Goal: Navigation & Orientation: Find specific page/section

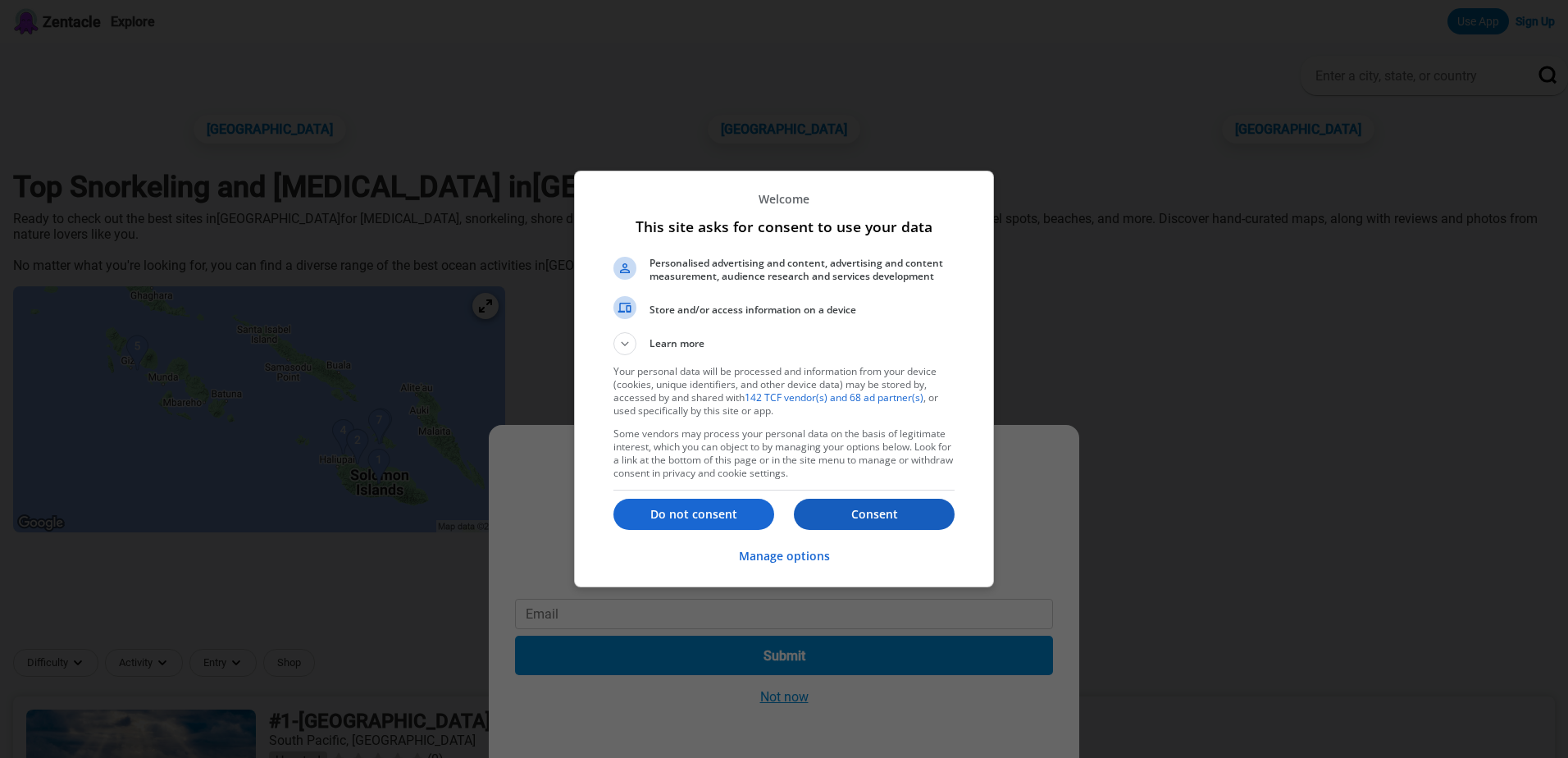
click at [861, 519] on p "Consent" at bounding box center [874, 515] width 161 height 16
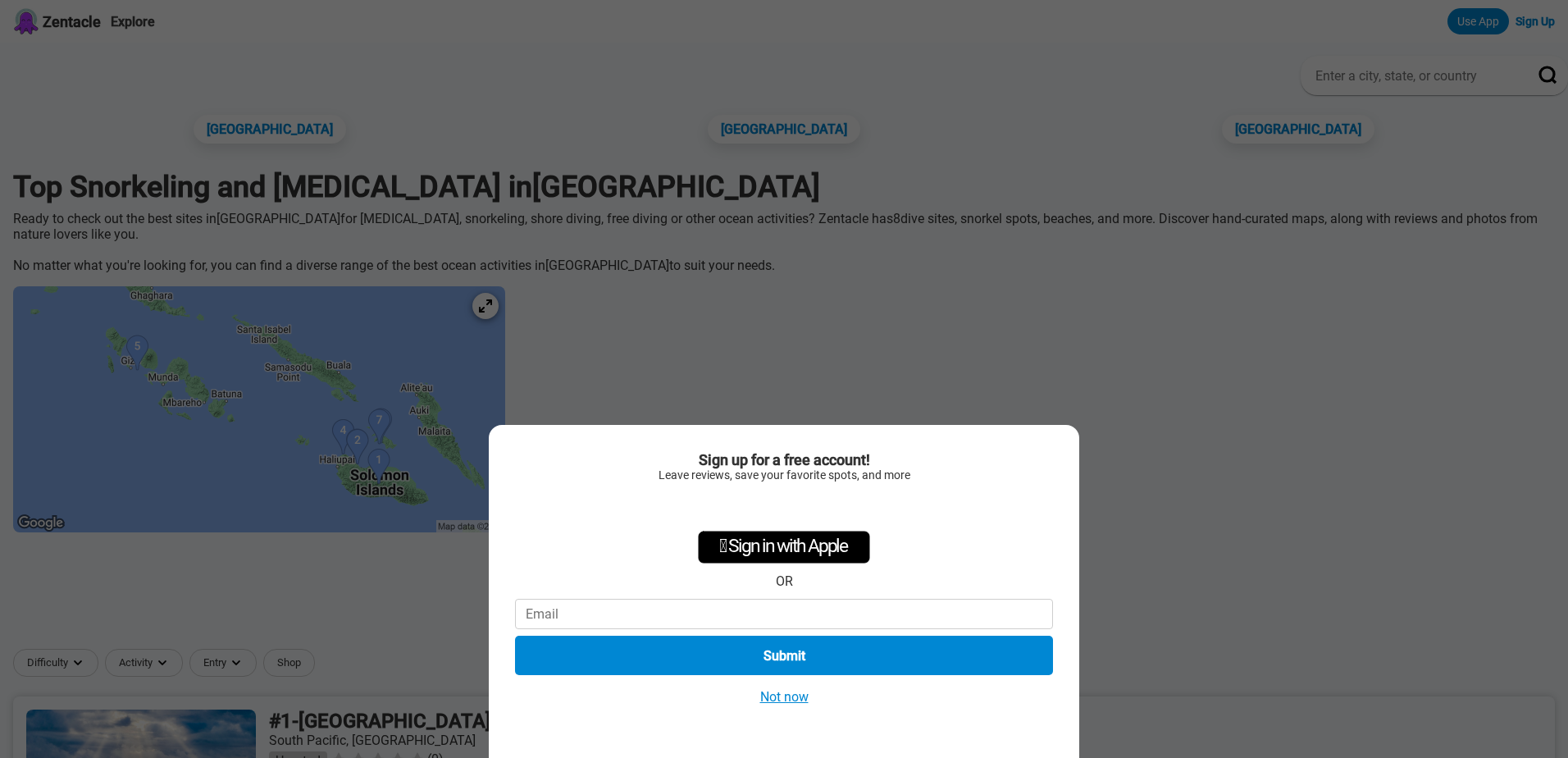
click at [767, 695] on button "Not now" at bounding box center [785, 697] width 58 height 17
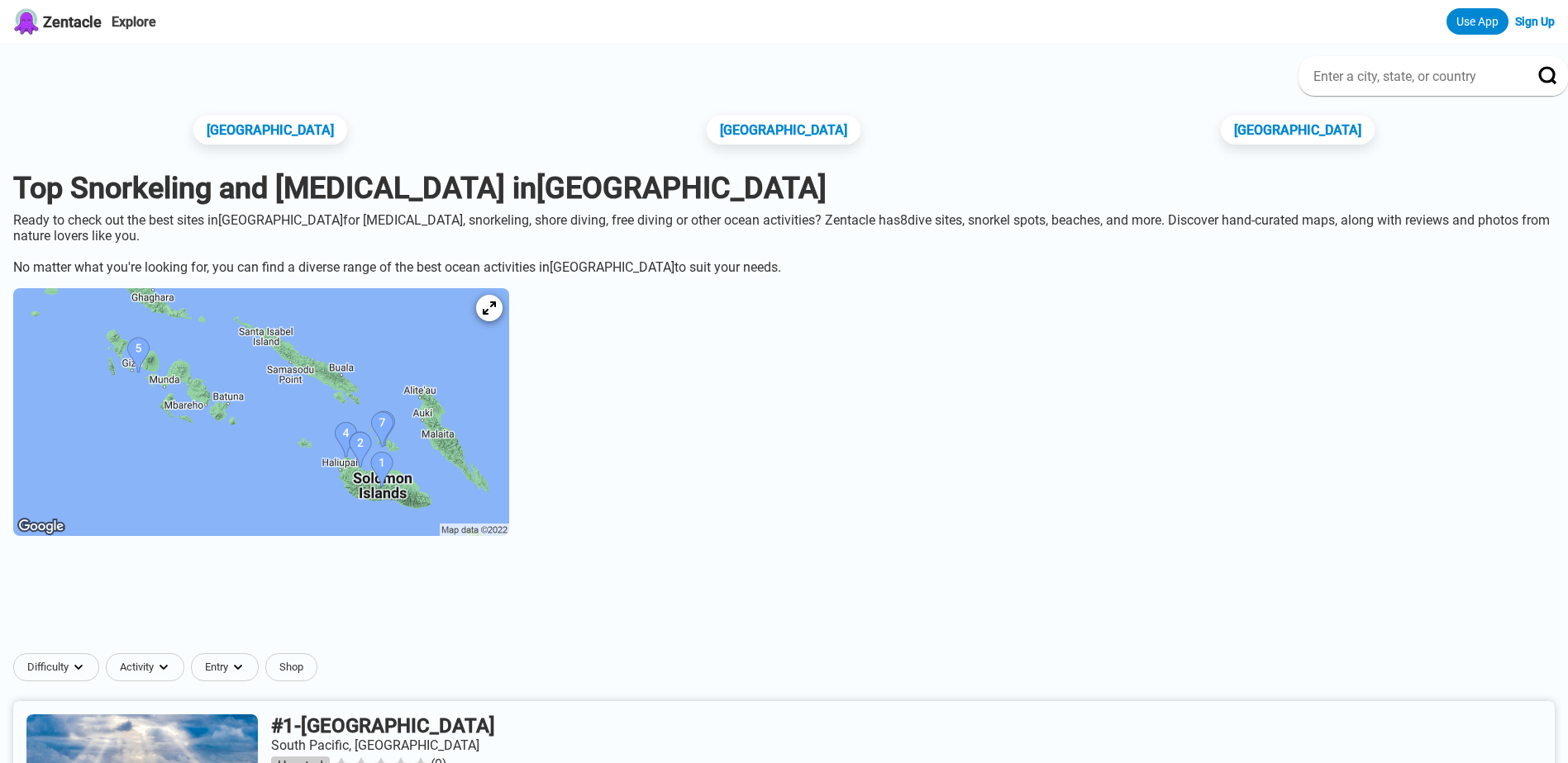
click at [452, 449] on img at bounding box center [260, 413] width 496 height 248
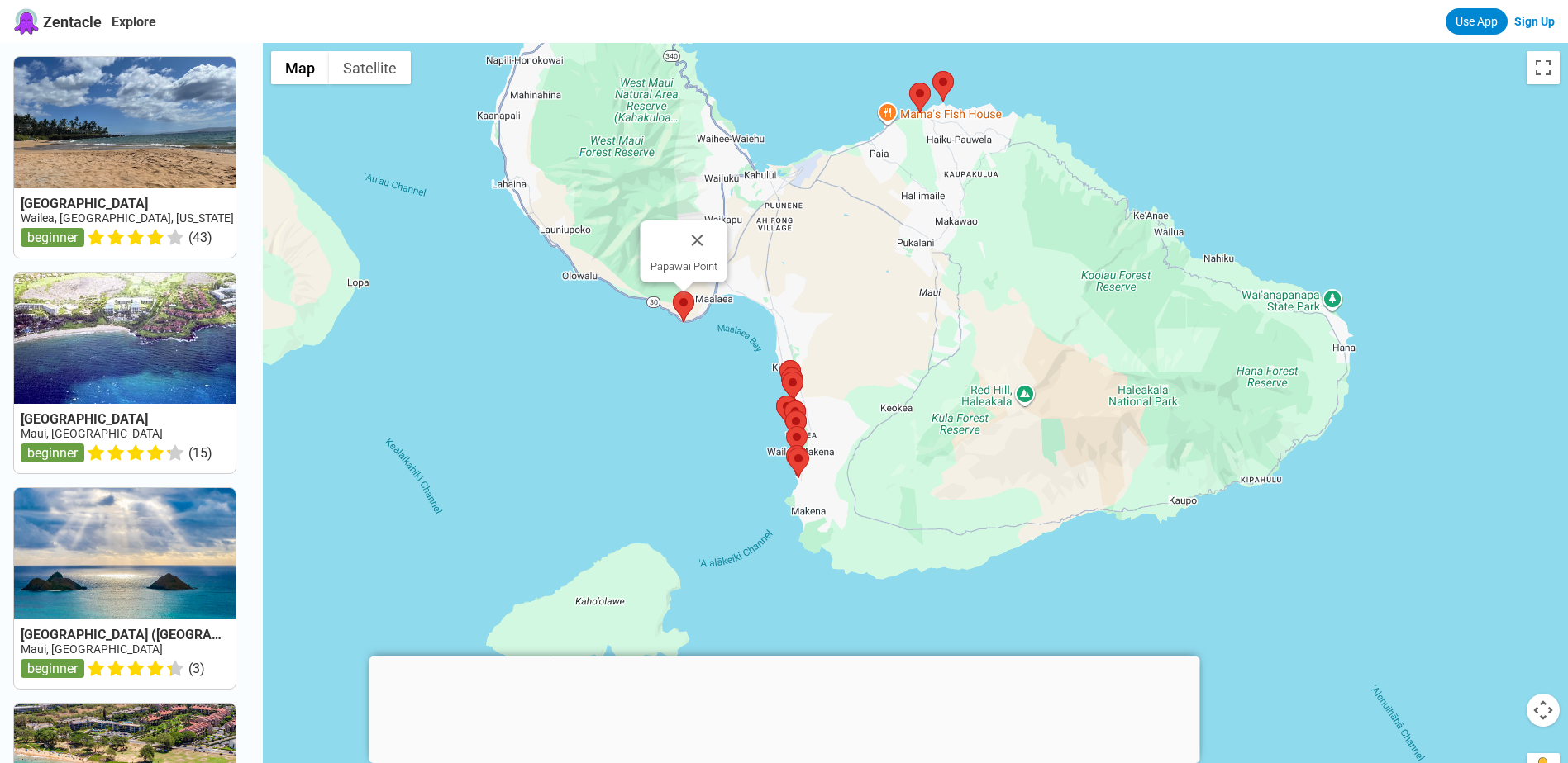
click at [689, 300] on img at bounding box center [683, 306] width 21 height 30
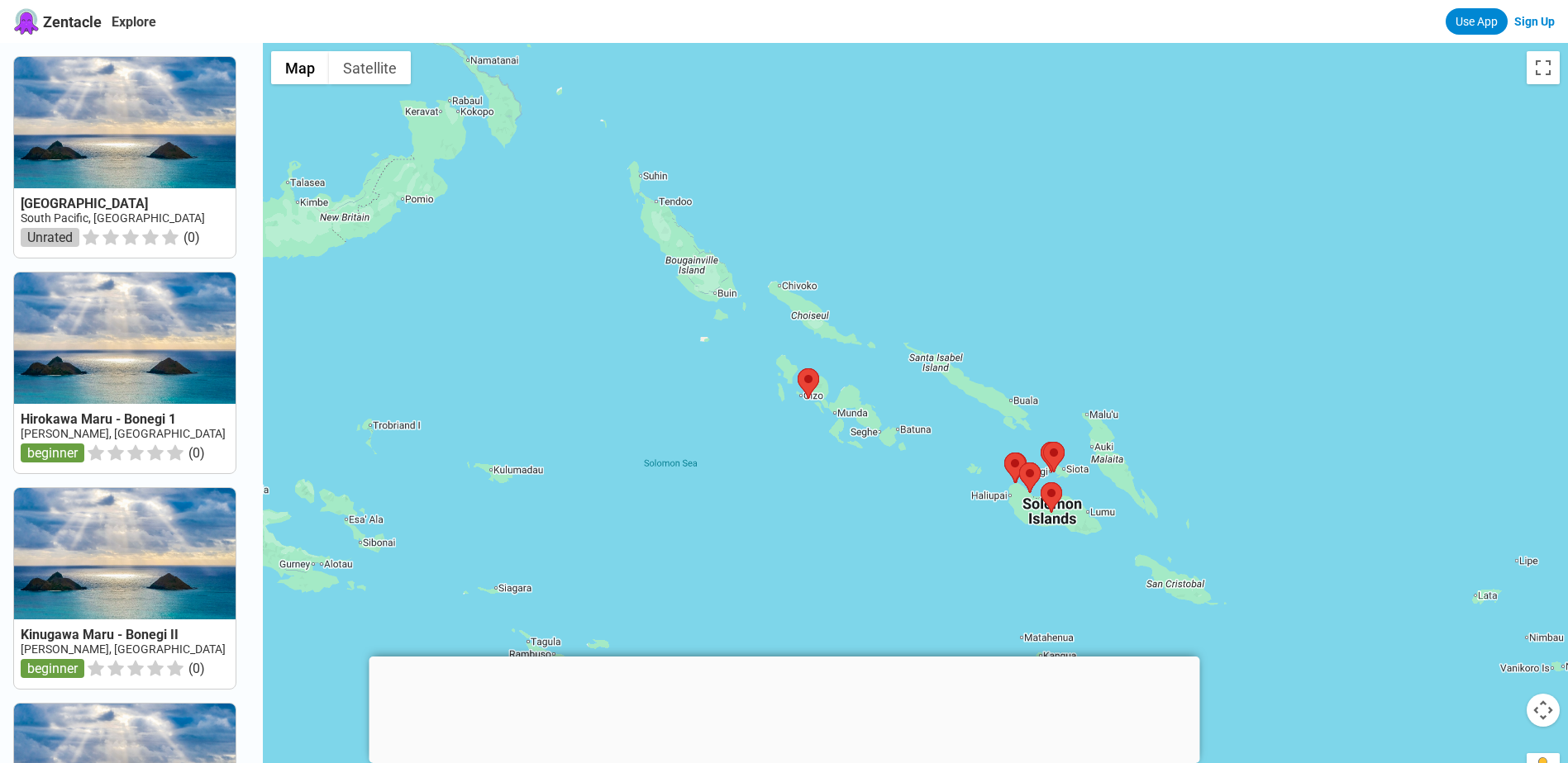
drag, startPoint x: 618, startPoint y: 358, endPoint x: 748, endPoint y: 501, distance: 193.3
click at [748, 501] on div at bounding box center [915, 425] width 1305 height 763
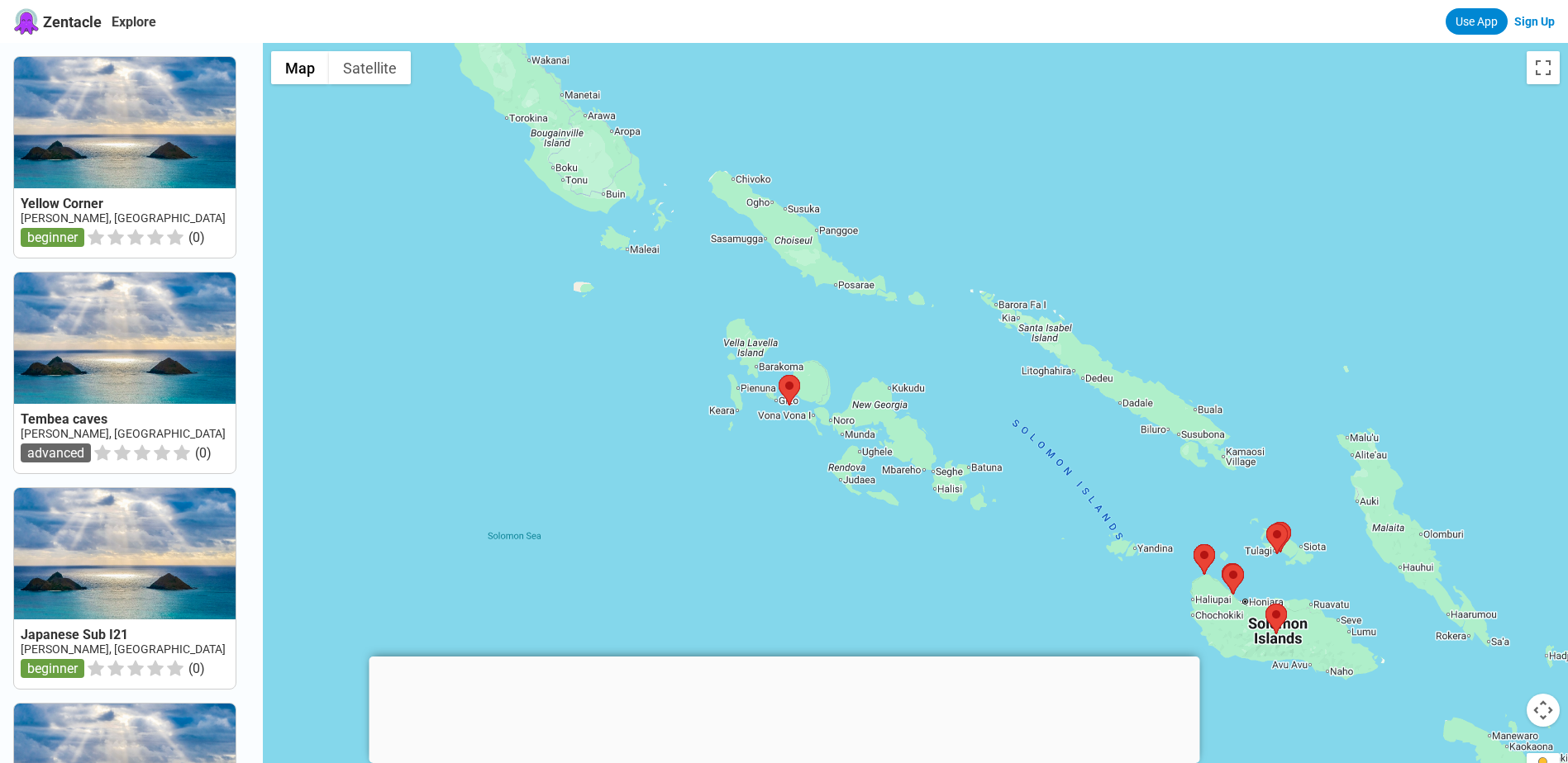
drag, startPoint x: 823, startPoint y: 442, endPoint x: 797, endPoint y: 426, distance: 30.5
click at [797, 426] on div at bounding box center [915, 425] width 1305 height 763
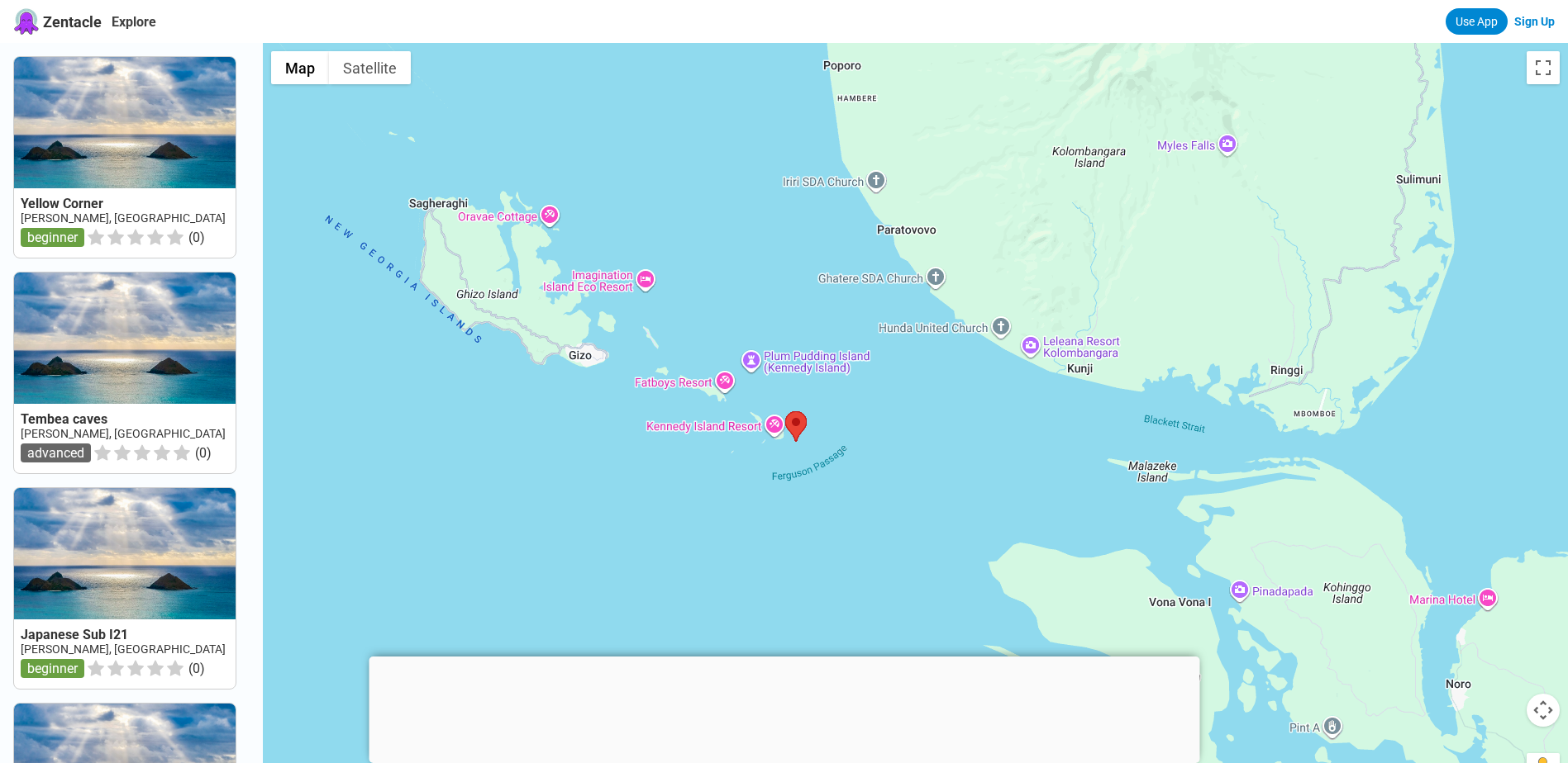
drag, startPoint x: 769, startPoint y: 307, endPoint x: 813, endPoint y: 543, distance: 240.1
click at [813, 543] on div at bounding box center [915, 425] width 1305 height 763
click at [805, 428] on img at bounding box center [795, 427] width 21 height 30
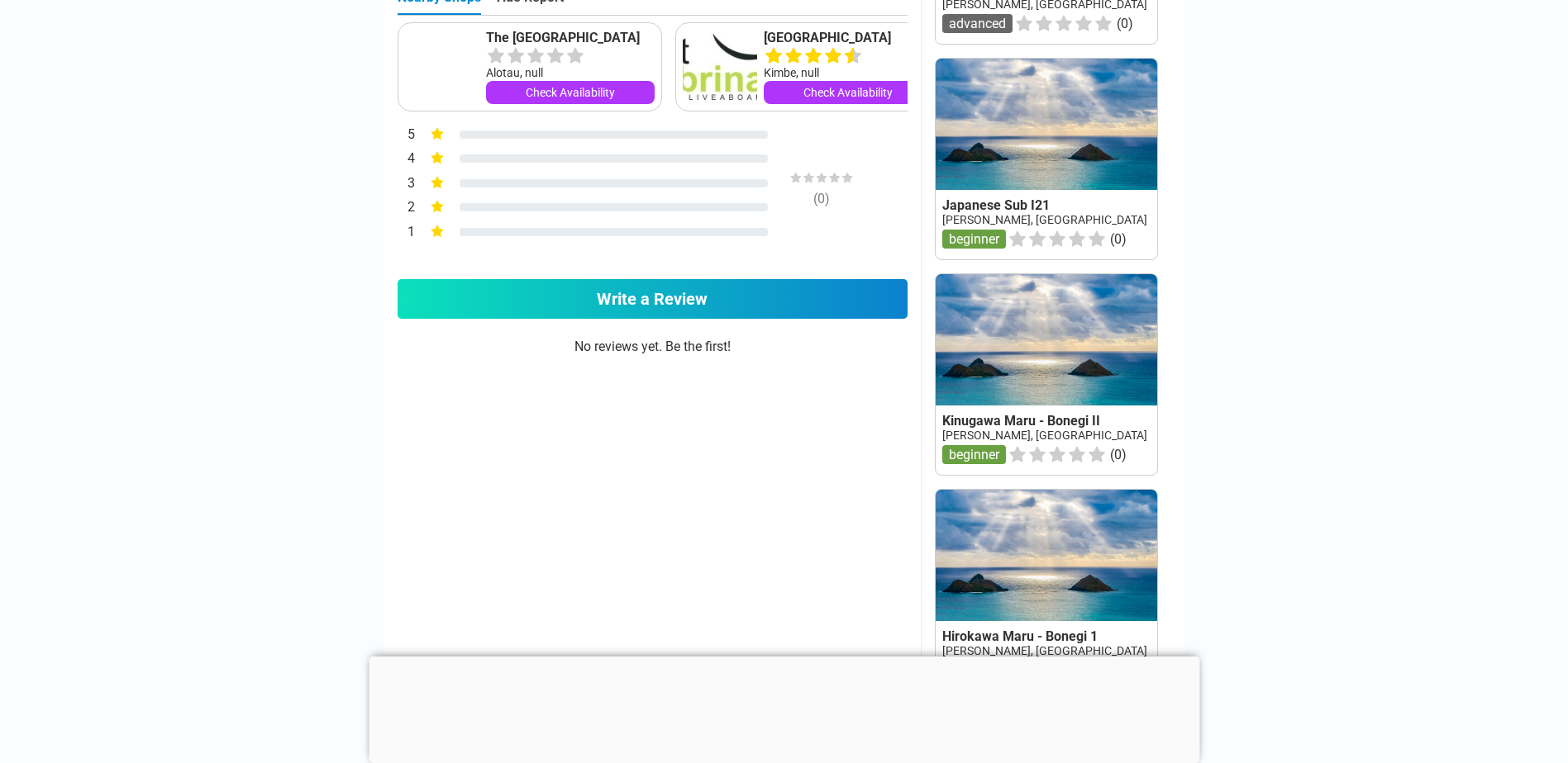
scroll to position [992, 0]
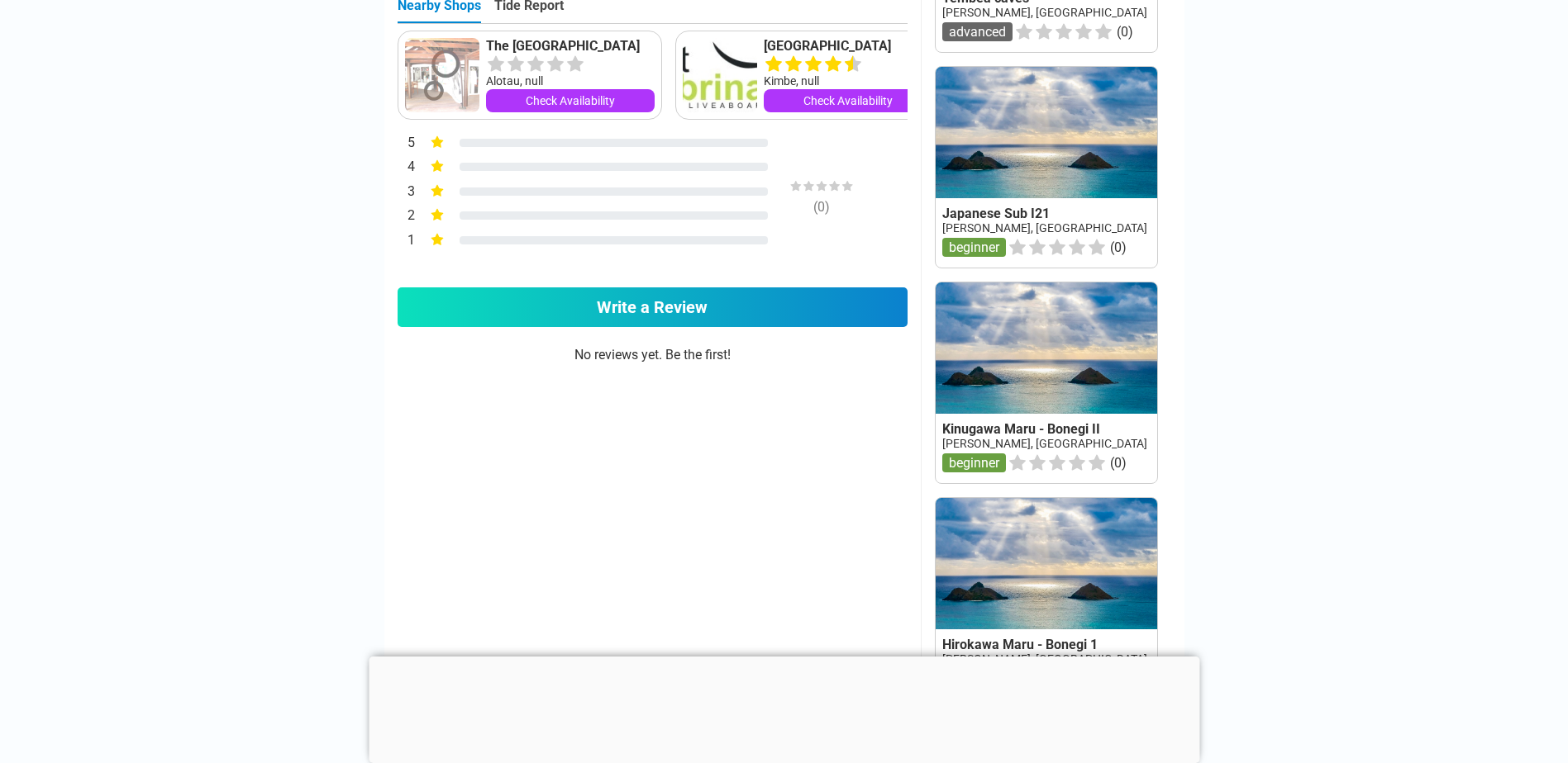
click at [779, 657] on div at bounding box center [784, 657] width 830 height 0
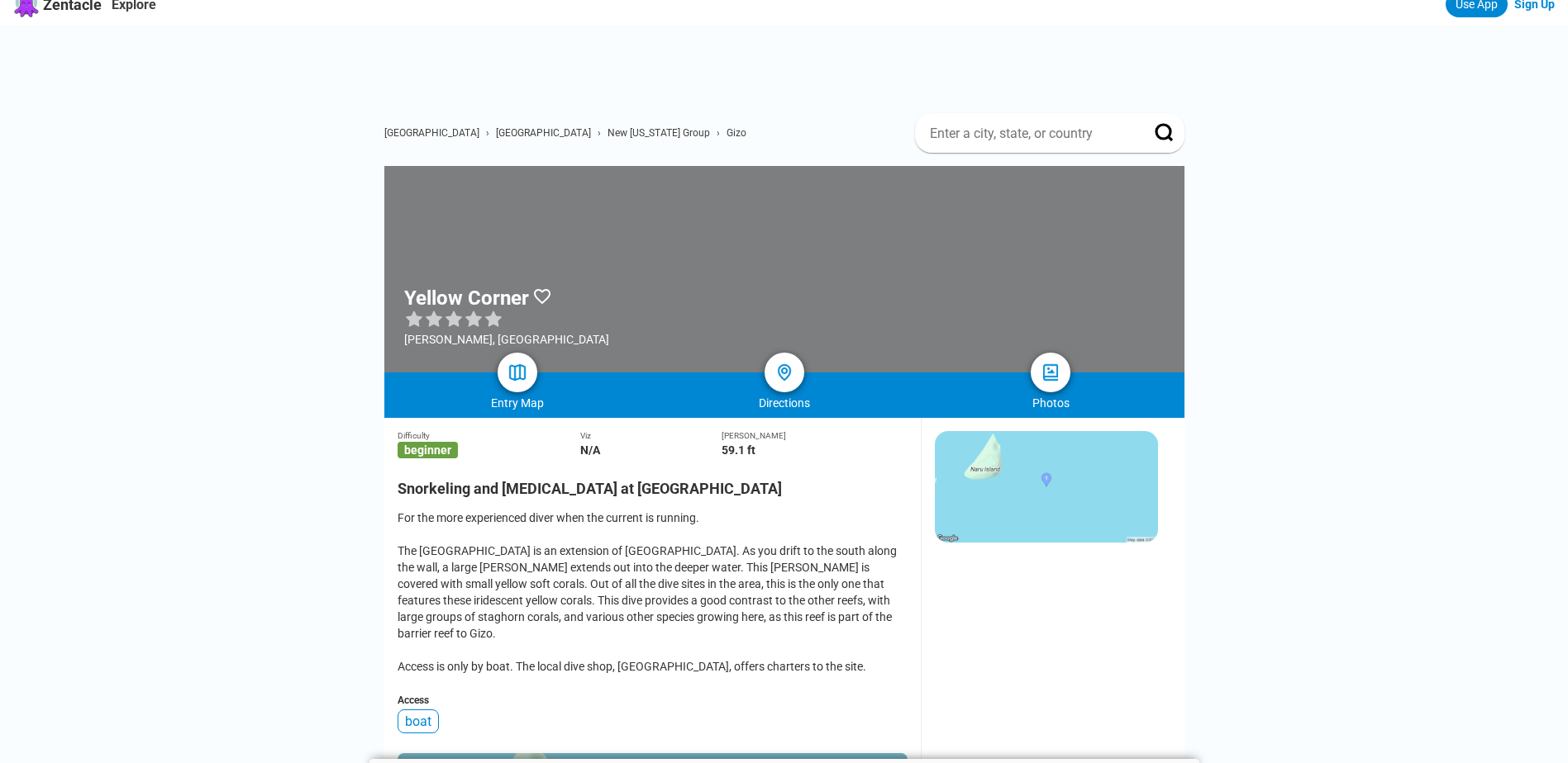
scroll to position [0, 0]
